Goal: Find specific page/section

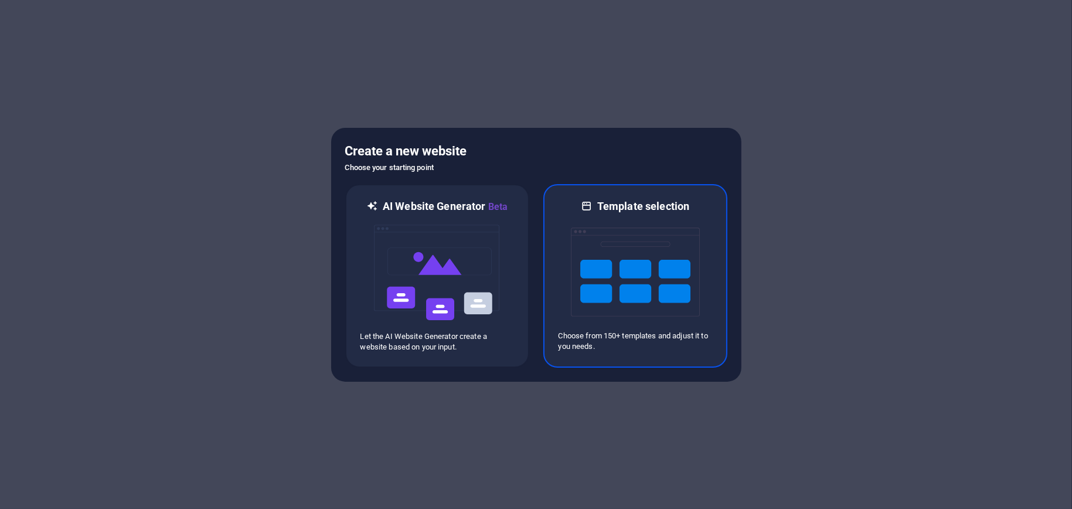
click at [673, 231] on img at bounding box center [635, 271] width 129 height 117
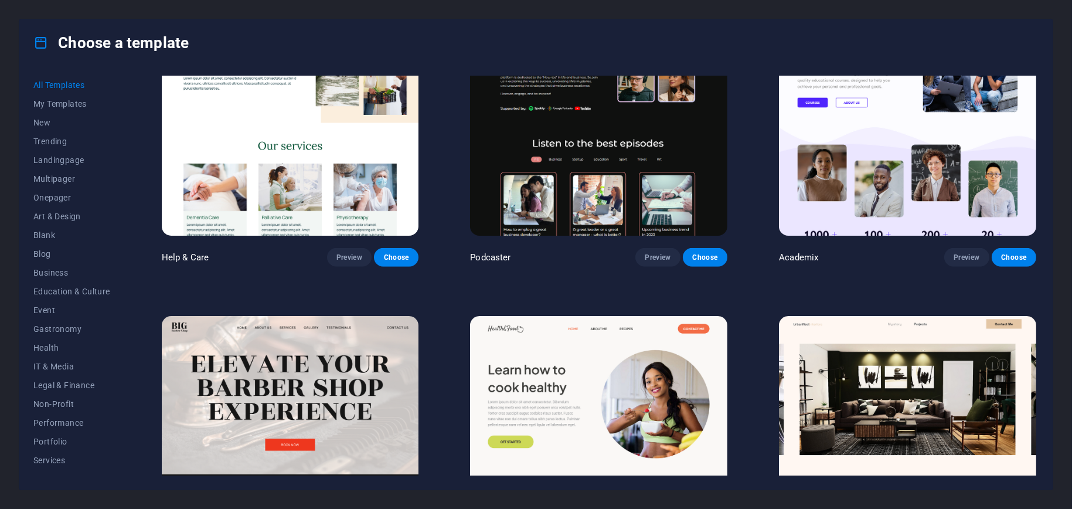
scroll to position [1289, 0]
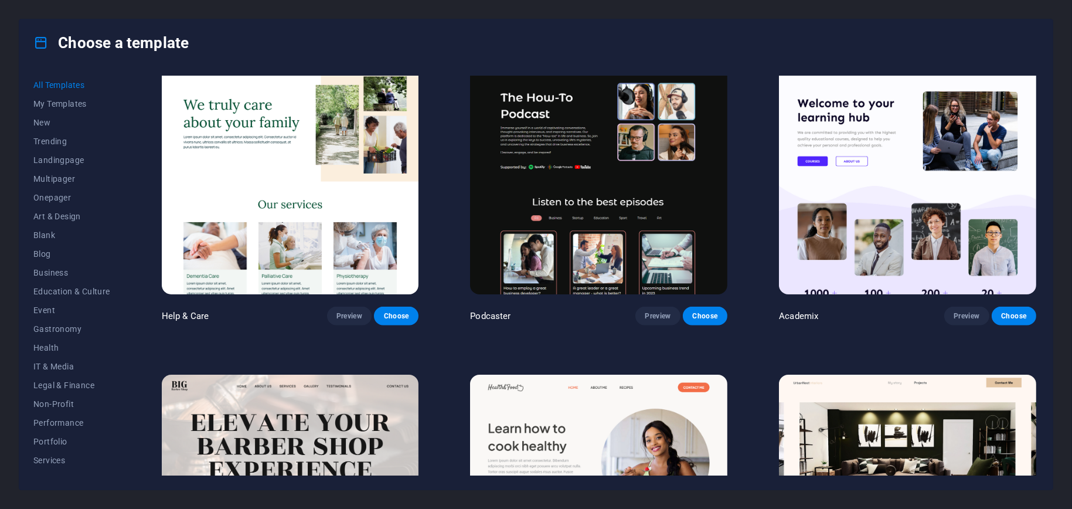
click at [257, 154] on img at bounding box center [290, 175] width 257 height 237
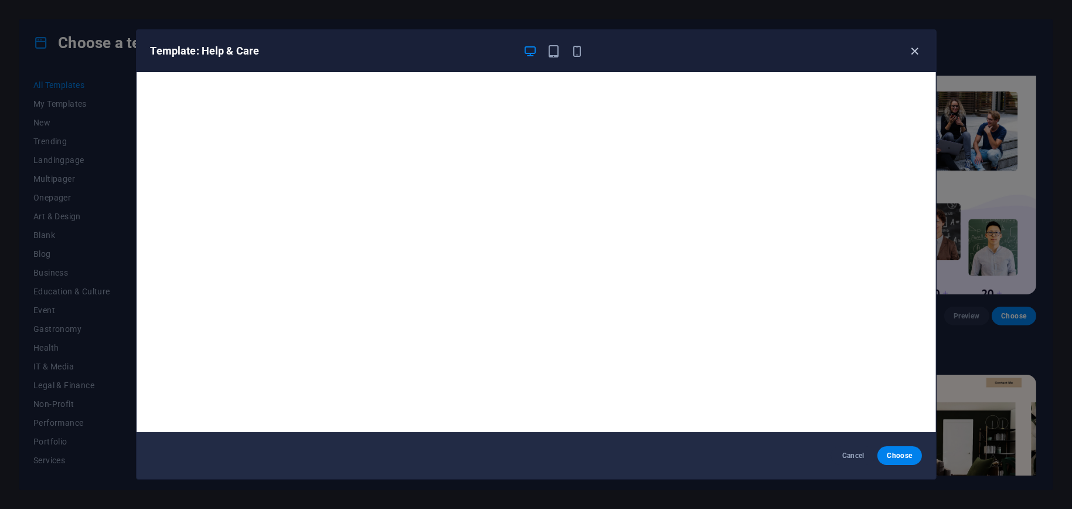
click at [917, 51] on icon "button" at bounding box center [914, 51] width 13 height 13
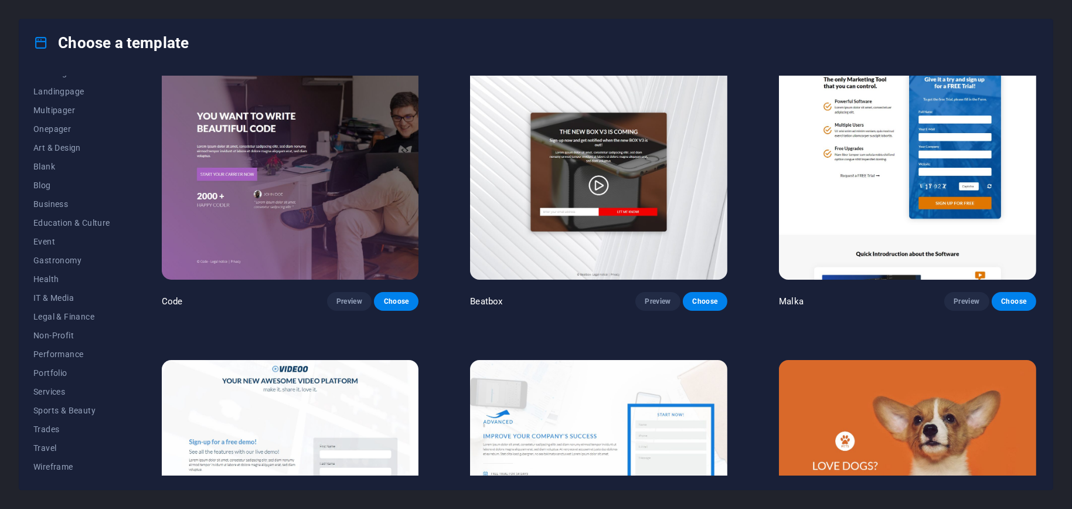
scroll to position [15119, 0]
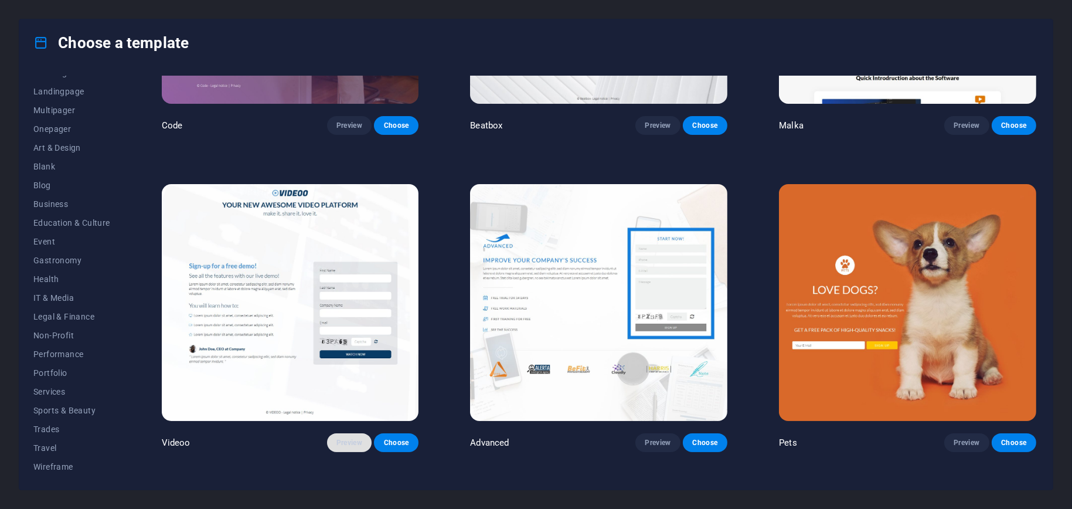
click at [355, 438] on span "Preview" at bounding box center [349, 442] width 26 height 9
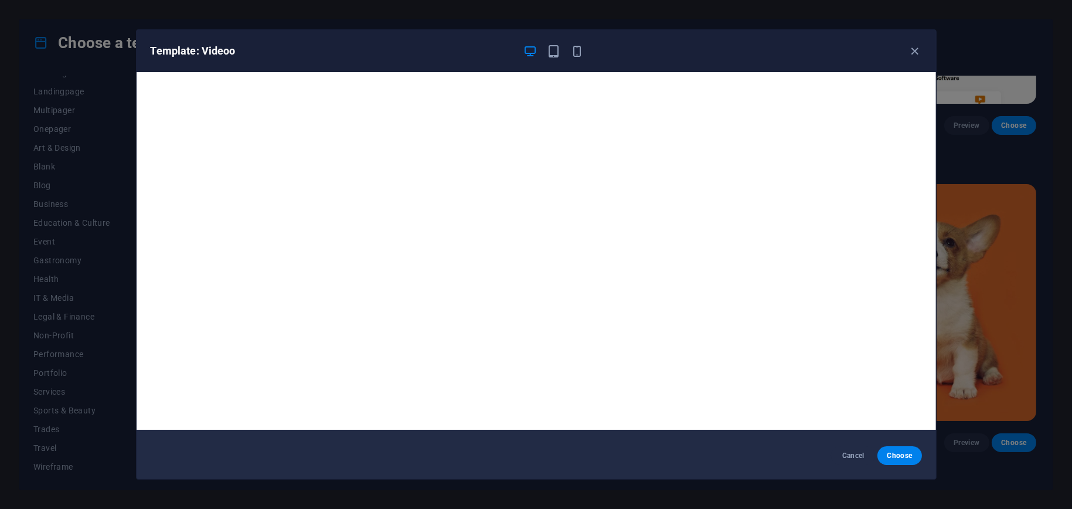
scroll to position [0, 0]
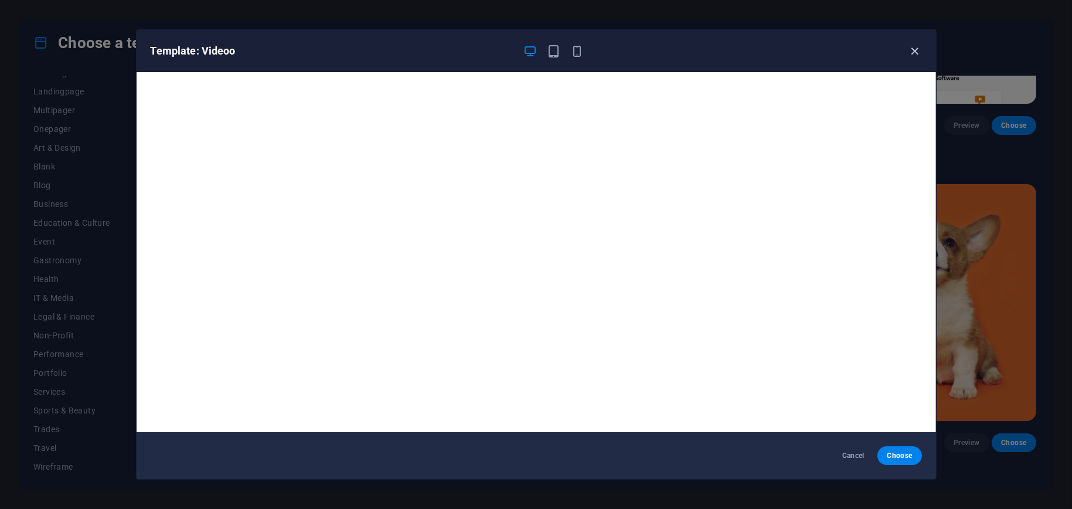
click at [914, 51] on icon "button" at bounding box center [914, 51] width 13 height 13
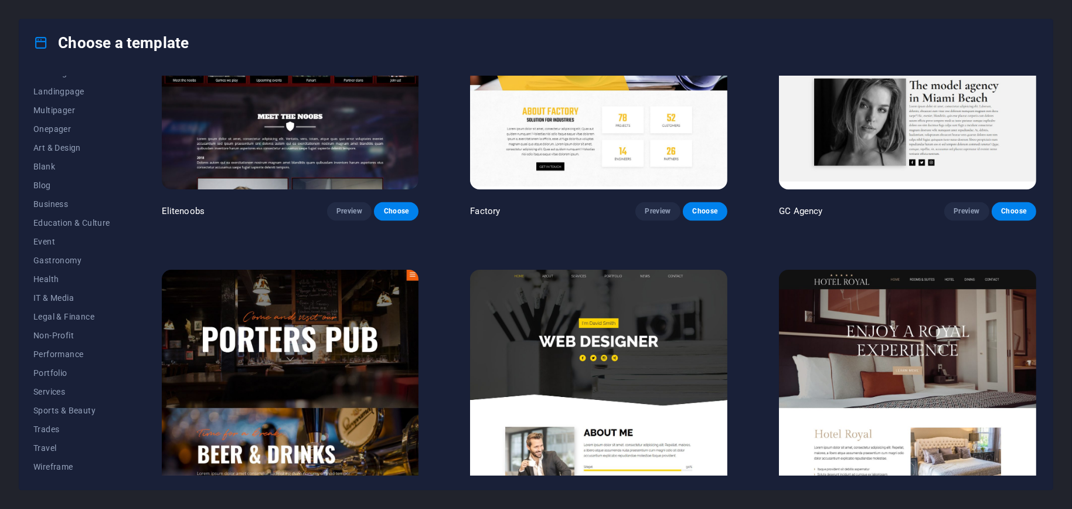
scroll to position [11662, 0]
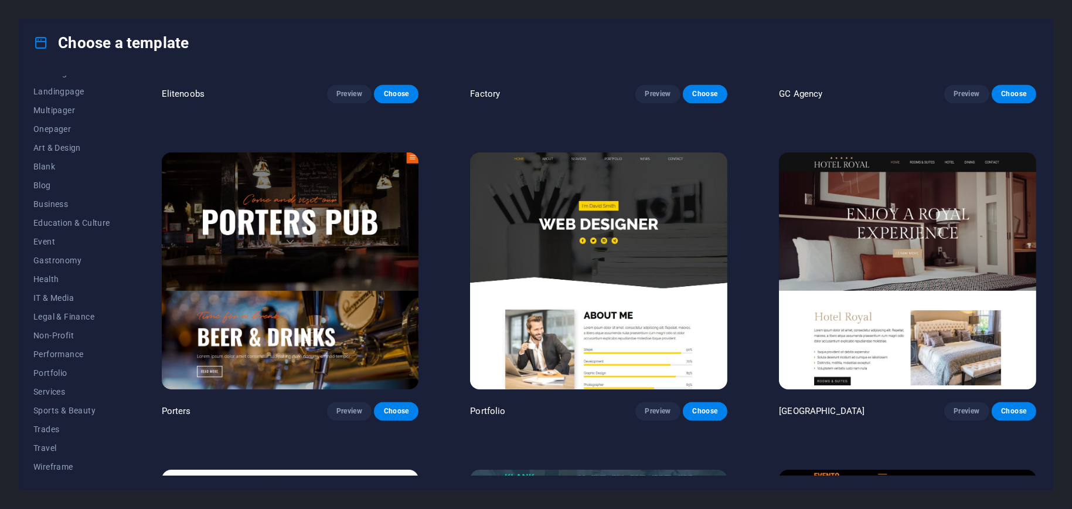
click at [311, 152] on img at bounding box center [290, 270] width 257 height 237
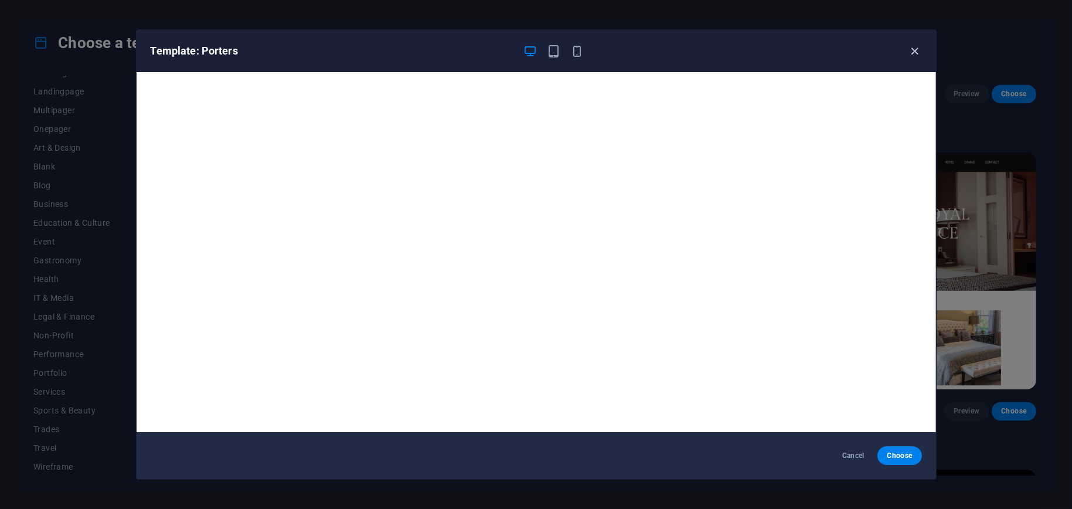
click at [917, 49] on icon "button" at bounding box center [914, 51] width 13 height 13
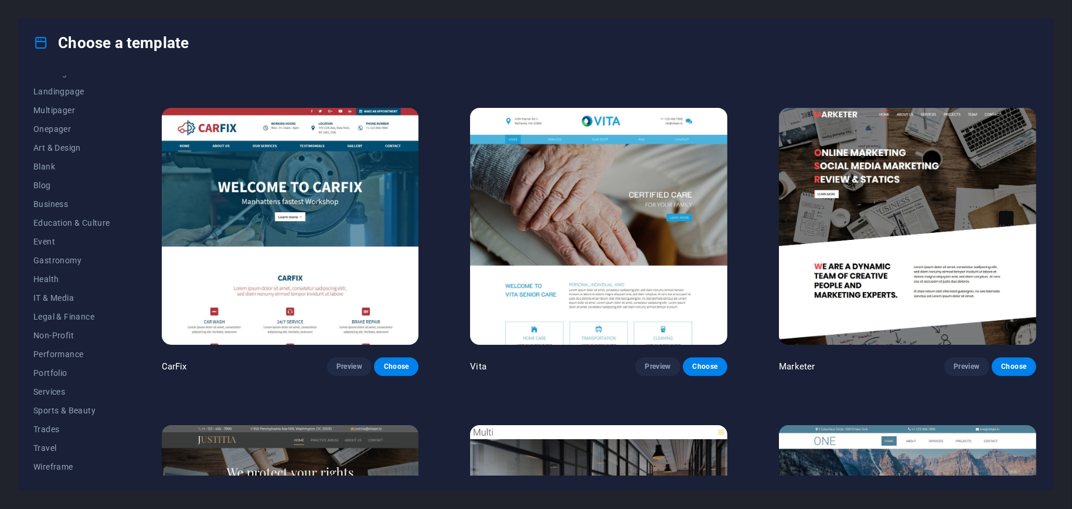
scroll to position [12600, 0]
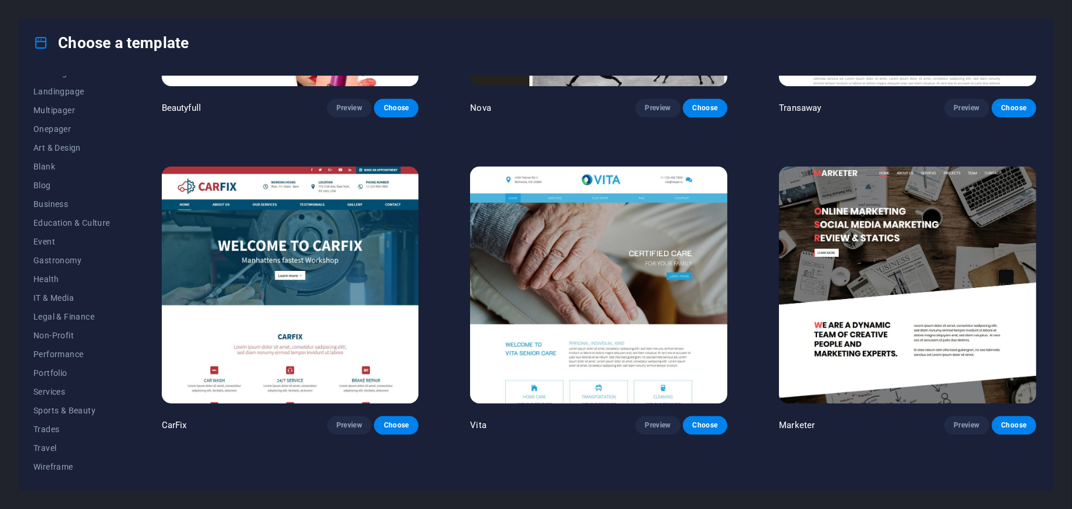
click at [589, 223] on img at bounding box center [598, 284] width 257 height 237
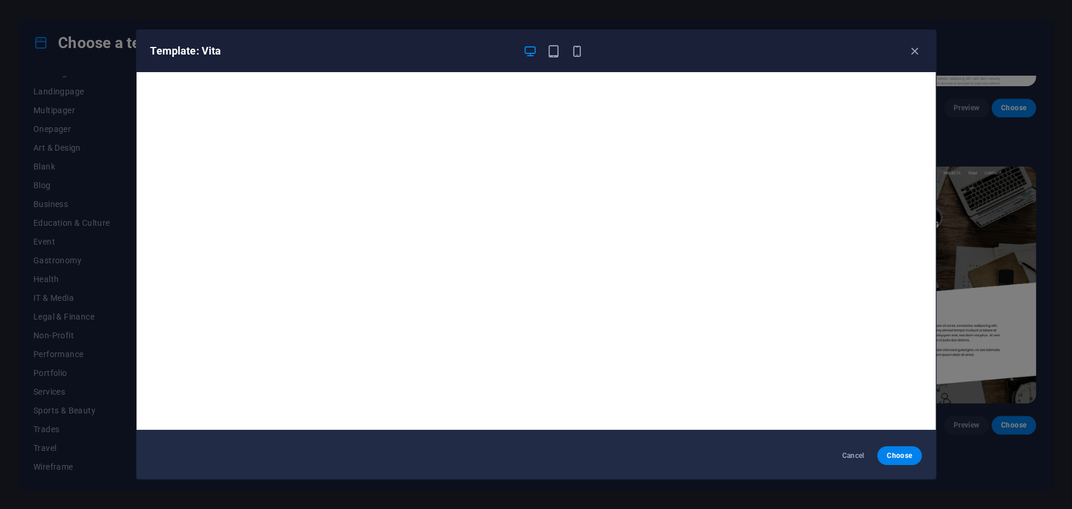
scroll to position [0, 0]
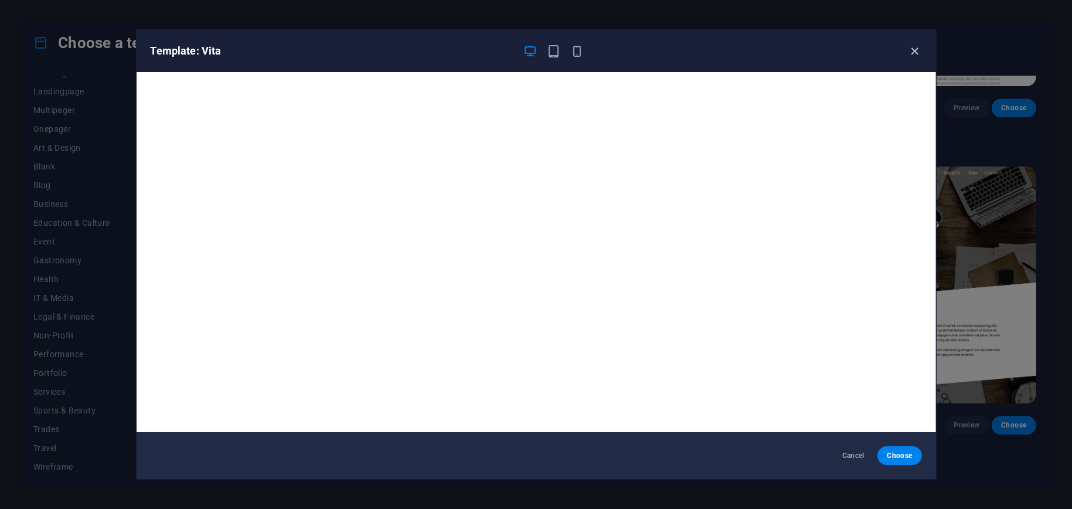
click at [919, 46] on icon "button" at bounding box center [914, 51] width 13 height 13
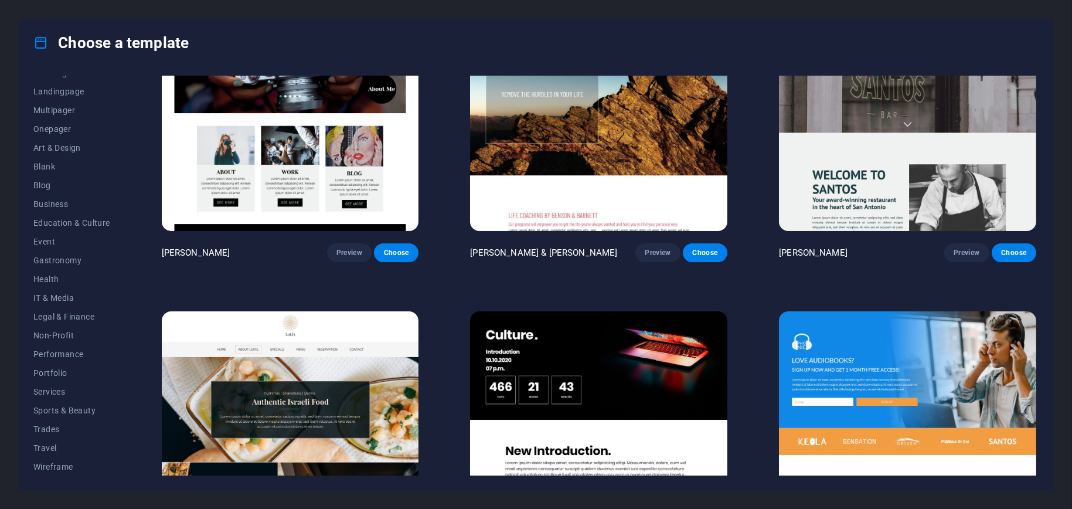
scroll to position [14299, 0]
